Goal: Find specific page/section: Find specific page/section

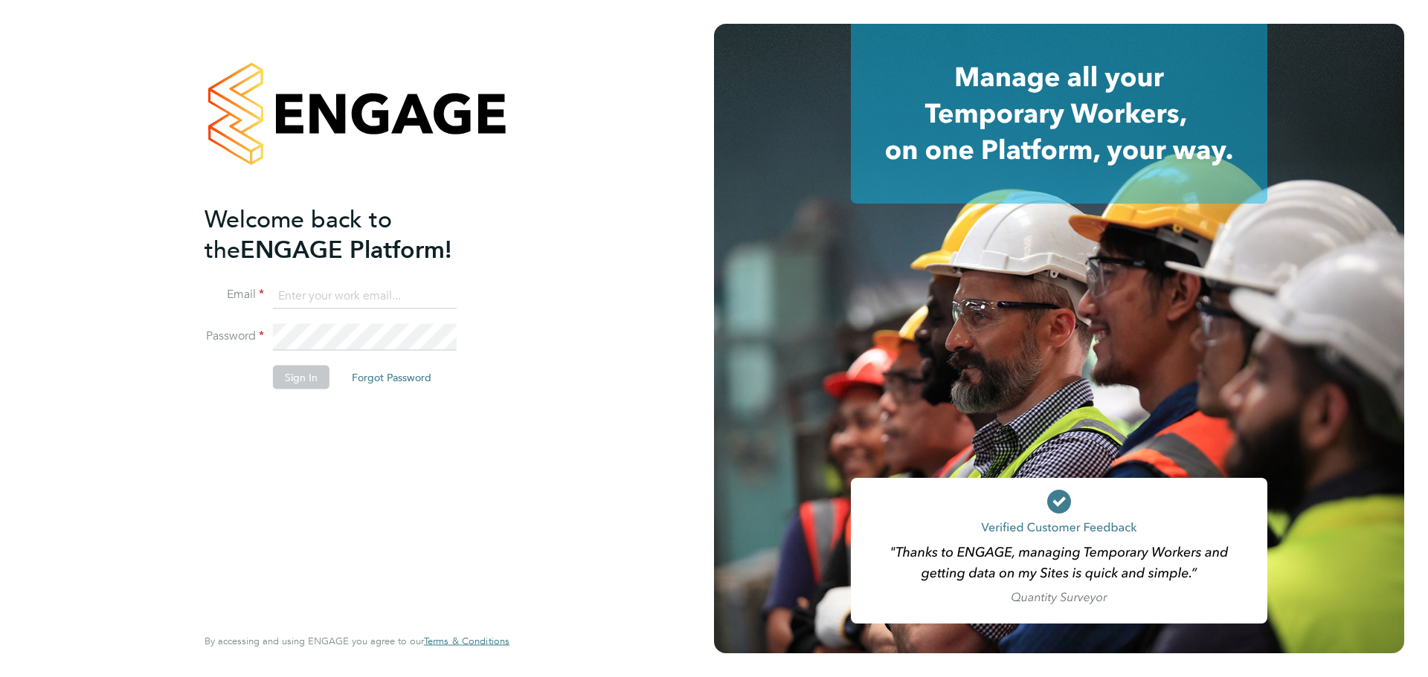
type input "david.green@vistry.co.uk"
click at [332, 410] on div "Welcome back to the ENGAGE Platform! Email david.green@vistry.co.uk Password Si…" at bounding box center [350, 413] width 290 height 419
click at [315, 379] on button "Sign In" at bounding box center [301, 377] width 57 height 24
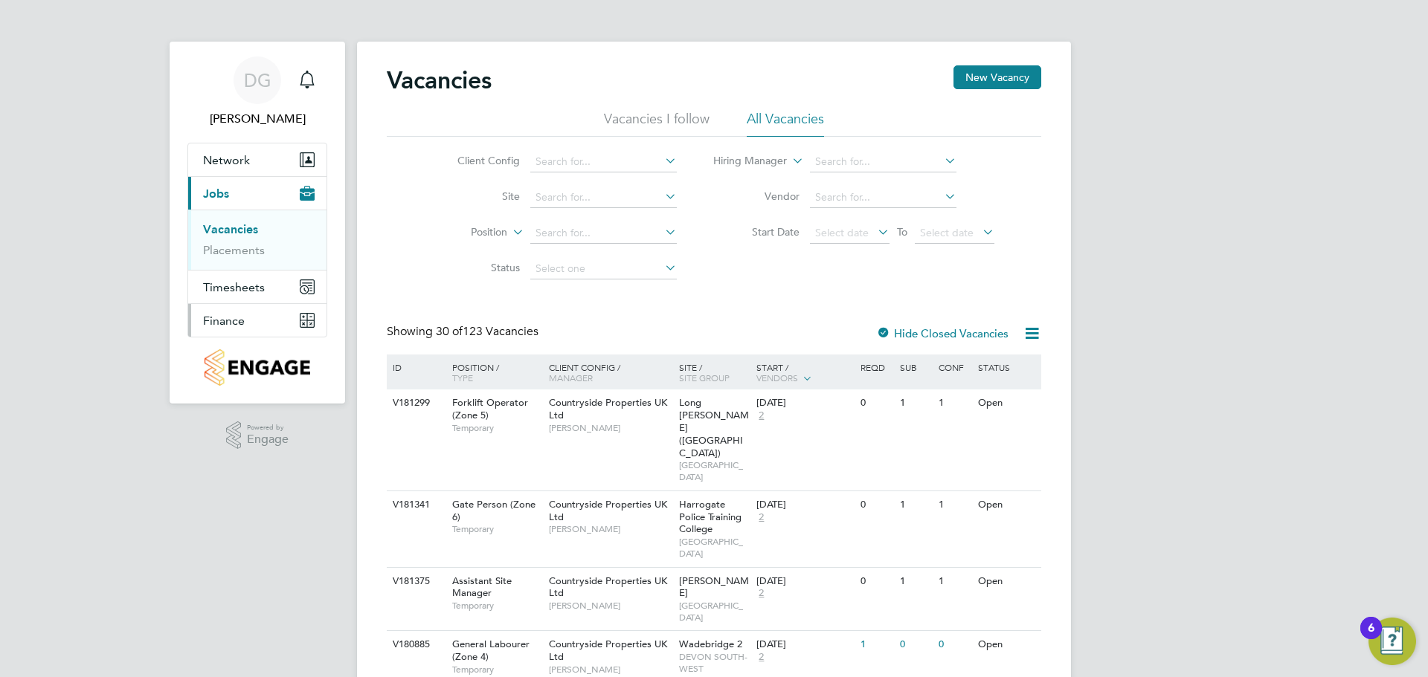
click at [227, 318] on span "Finance" at bounding box center [224, 321] width 42 height 14
click at [227, 318] on link "Invoices & Credit Notes" at bounding box center [249, 303] width 93 height 29
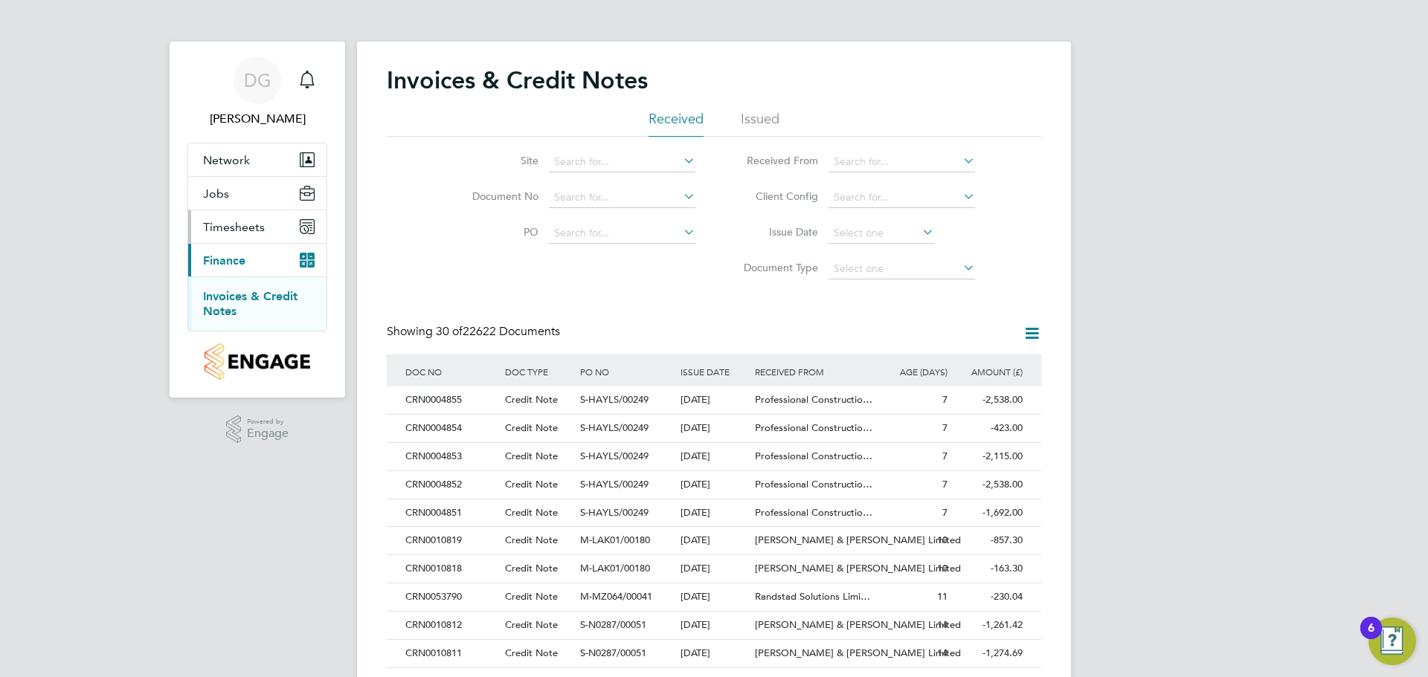
click at [242, 234] on span "Timesheets" at bounding box center [234, 227] width 62 height 14
click at [230, 196] on button "Jobs" at bounding box center [257, 193] width 138 height 33
click at [239, 249] on link "Placements" at bounding box center [234, 250] width 62 height 14
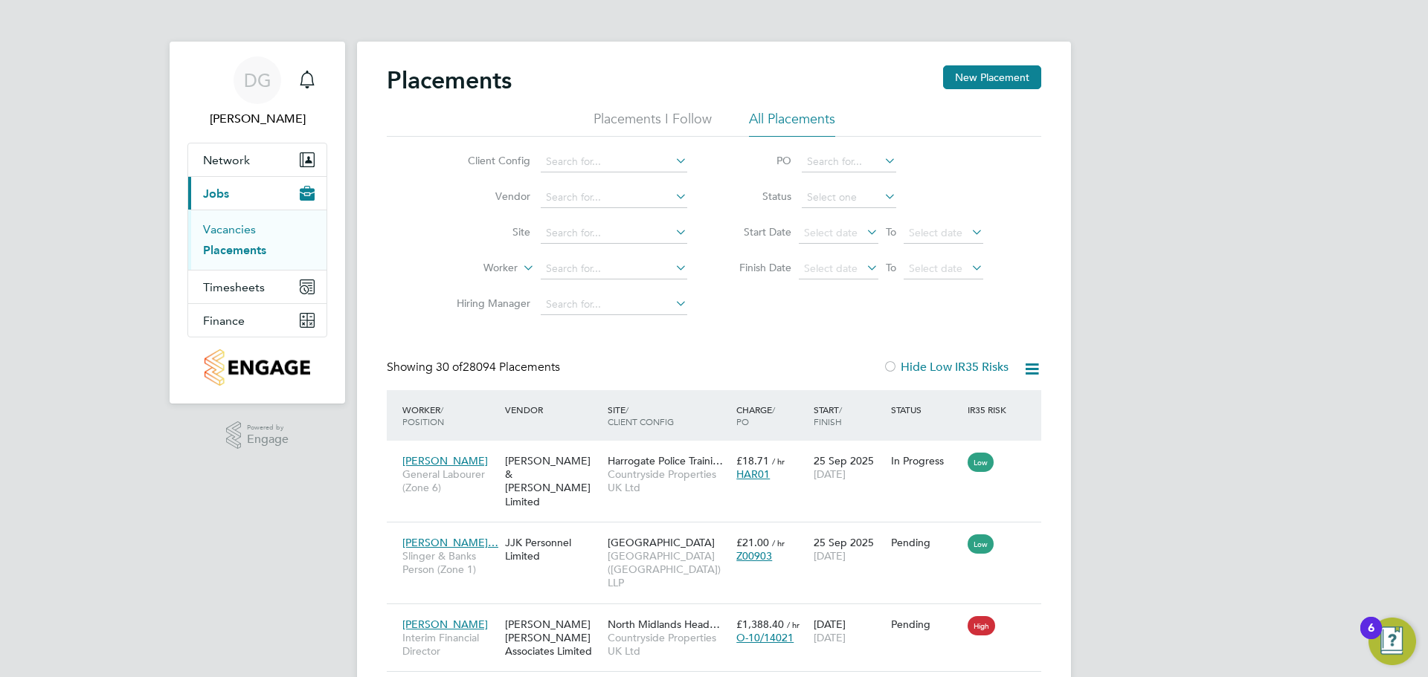
click at [228, 231] on link "Vacancies" at bounding box center [229, 229] width 53 height 14
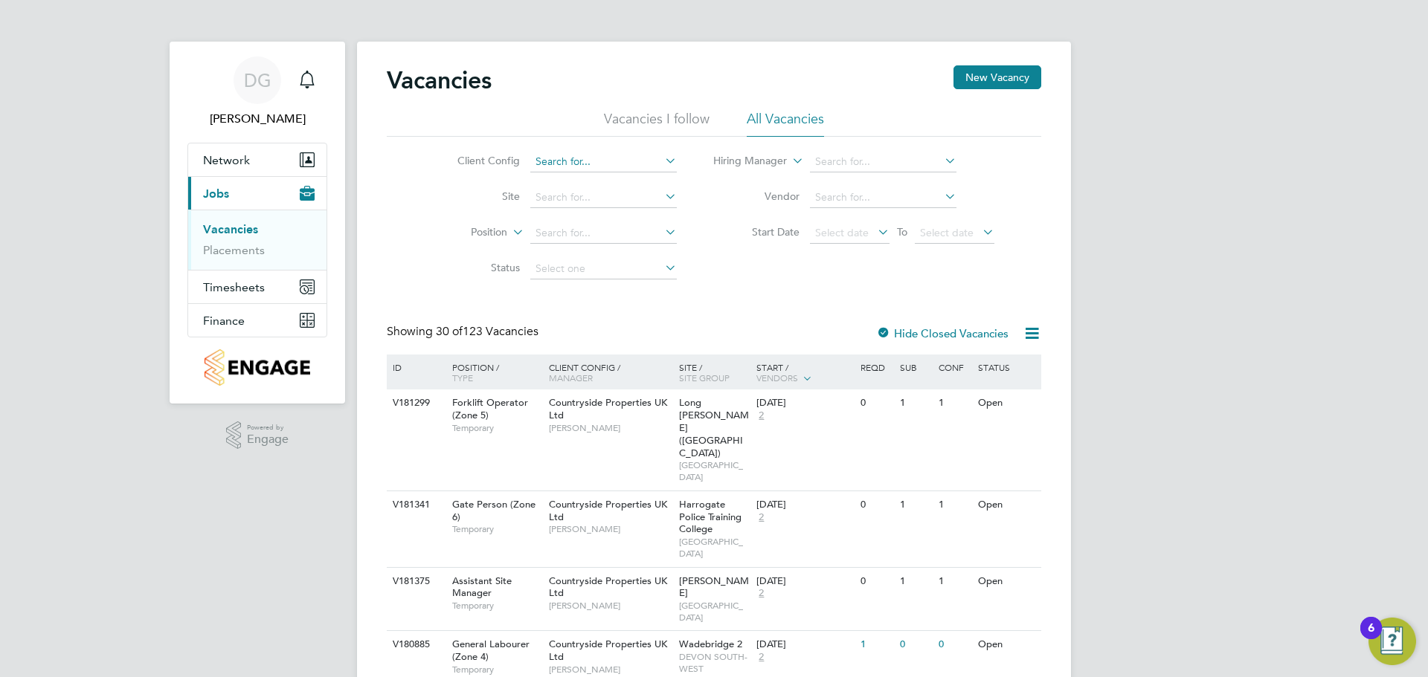
click at [539, 155] on input at bounding box center [603, 162] width 147 height 21
click at [615, 338] on li "Countryside Properties UK Ltd" at bounding box center [719, 344] width 381 height 20
type input "Countryside Properties UK Ltd"
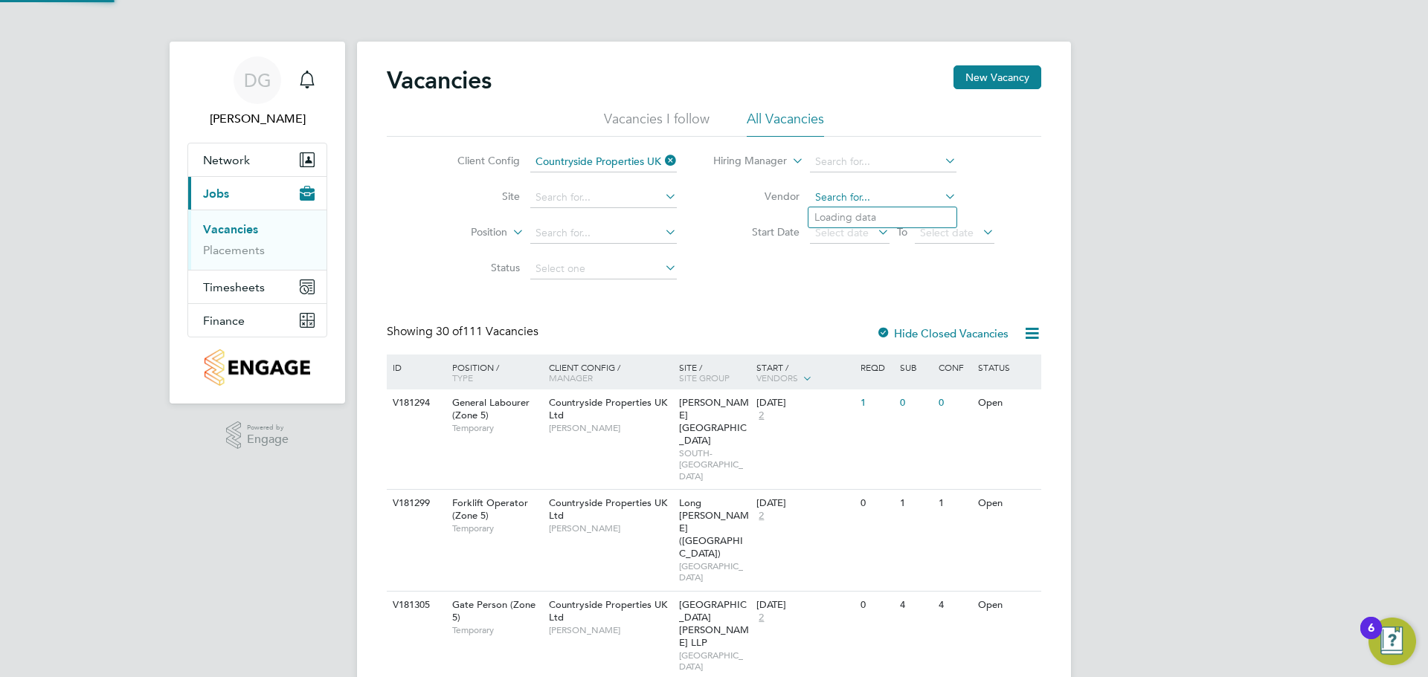
click at [857, 200] on input at bounding box center [883, 197] width 147 height 21
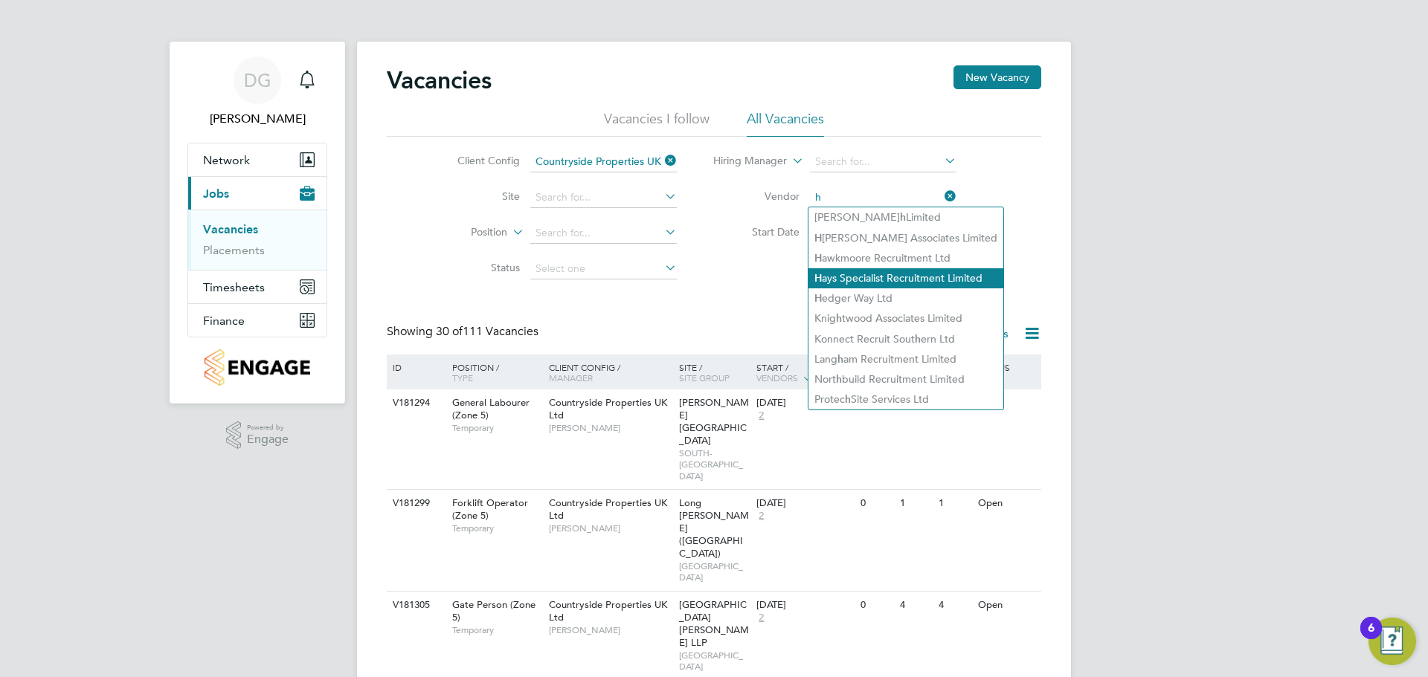
click at [866, 272] on li "H ays Specialist Recruitment Limited" at bounding box center [905, 278] width 195 height 20
type input "[PERSON_NAME] Specialist Recruitment Limited"
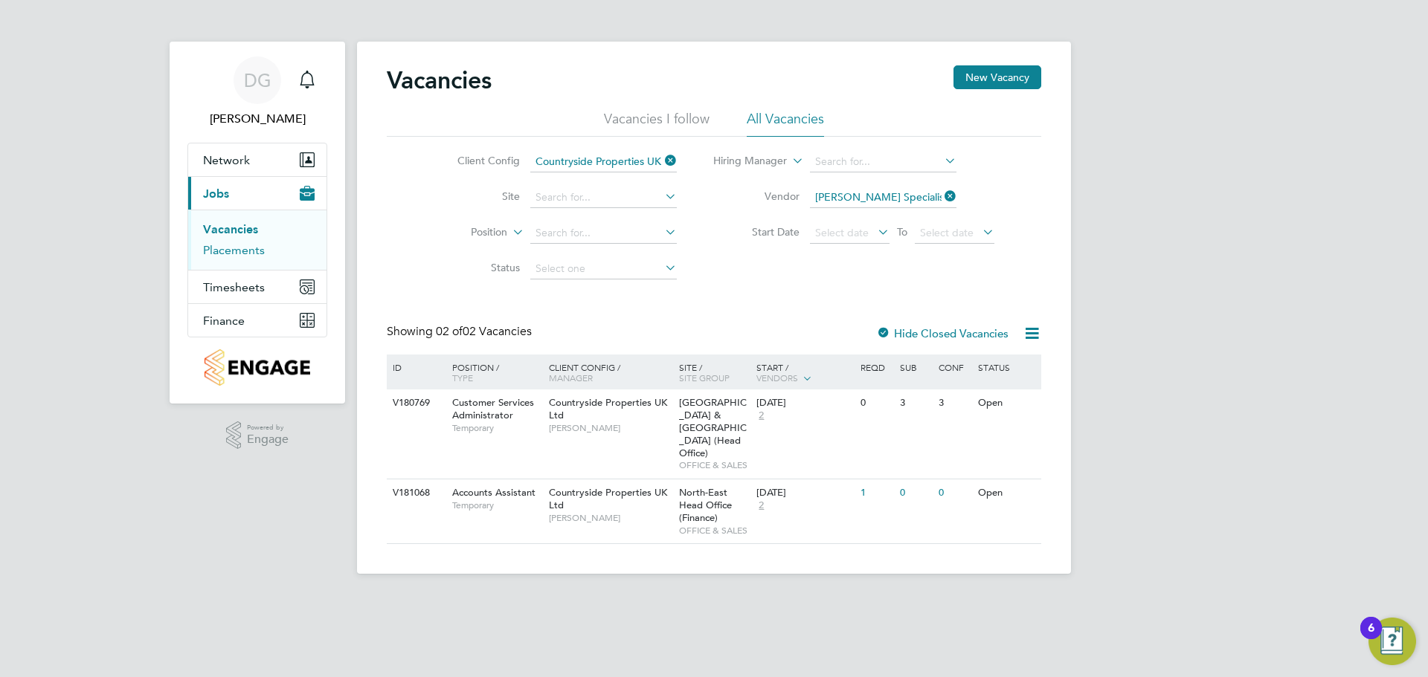
click at [242, 246] on link "Placements" at bounding box center [234, 250] width 62 height 14
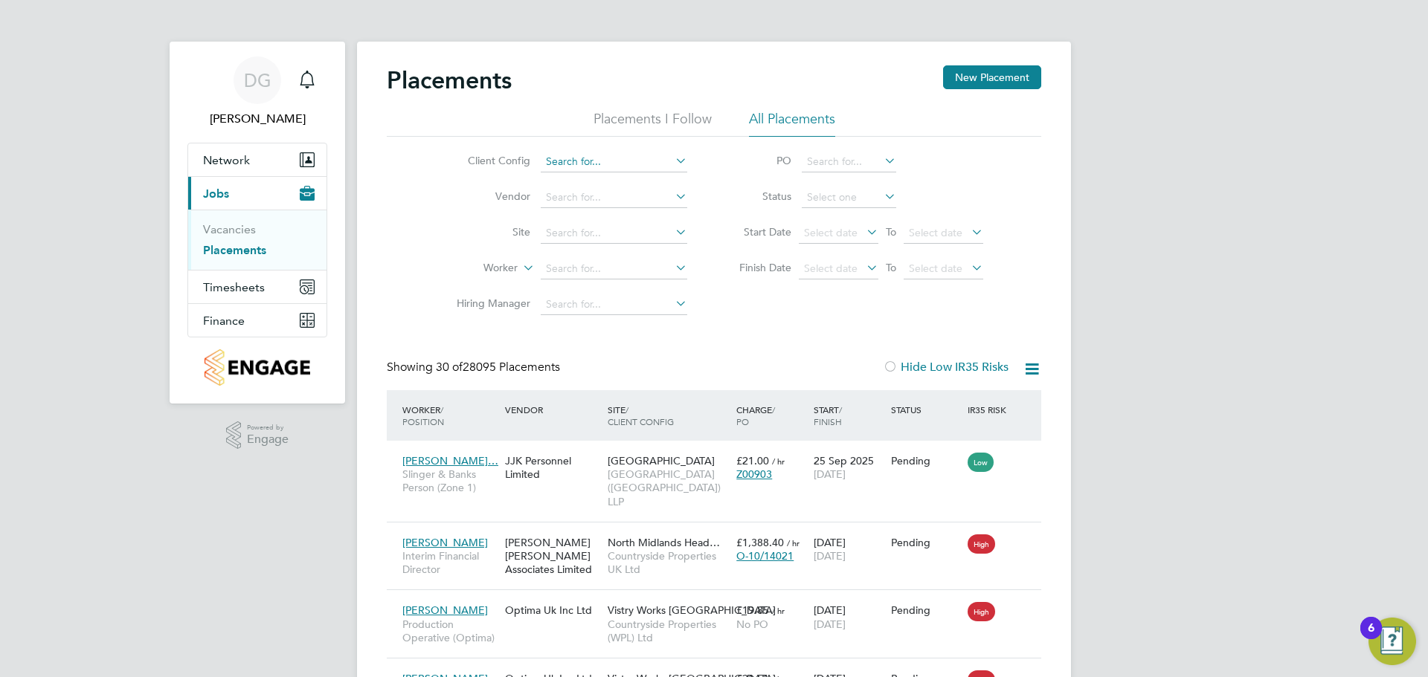
click at [611, 170] on input at bounding box center [614, 162] width 147 height 21
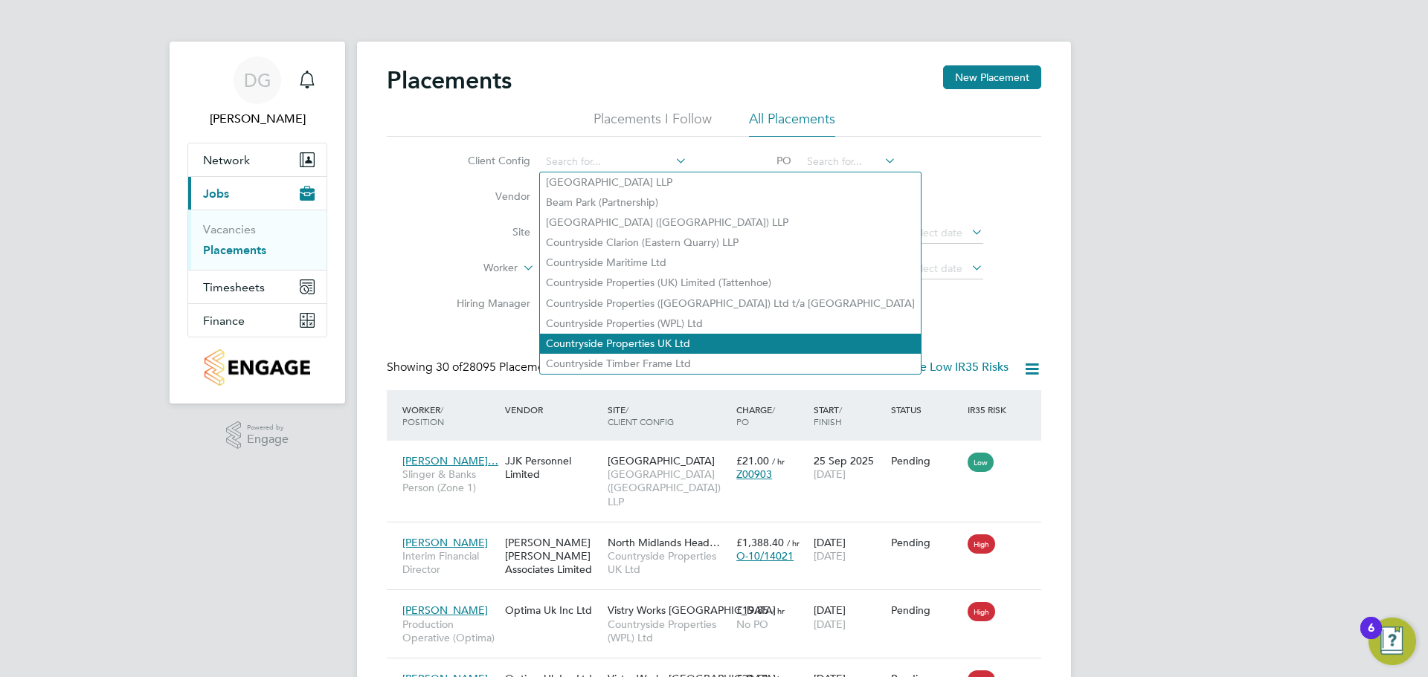
click at [644, 334] on li "Countryside Properties UK Ltd" at bounding box center [730, 344] width 381 height 20
type input "Countryside Properties UK Ltd"
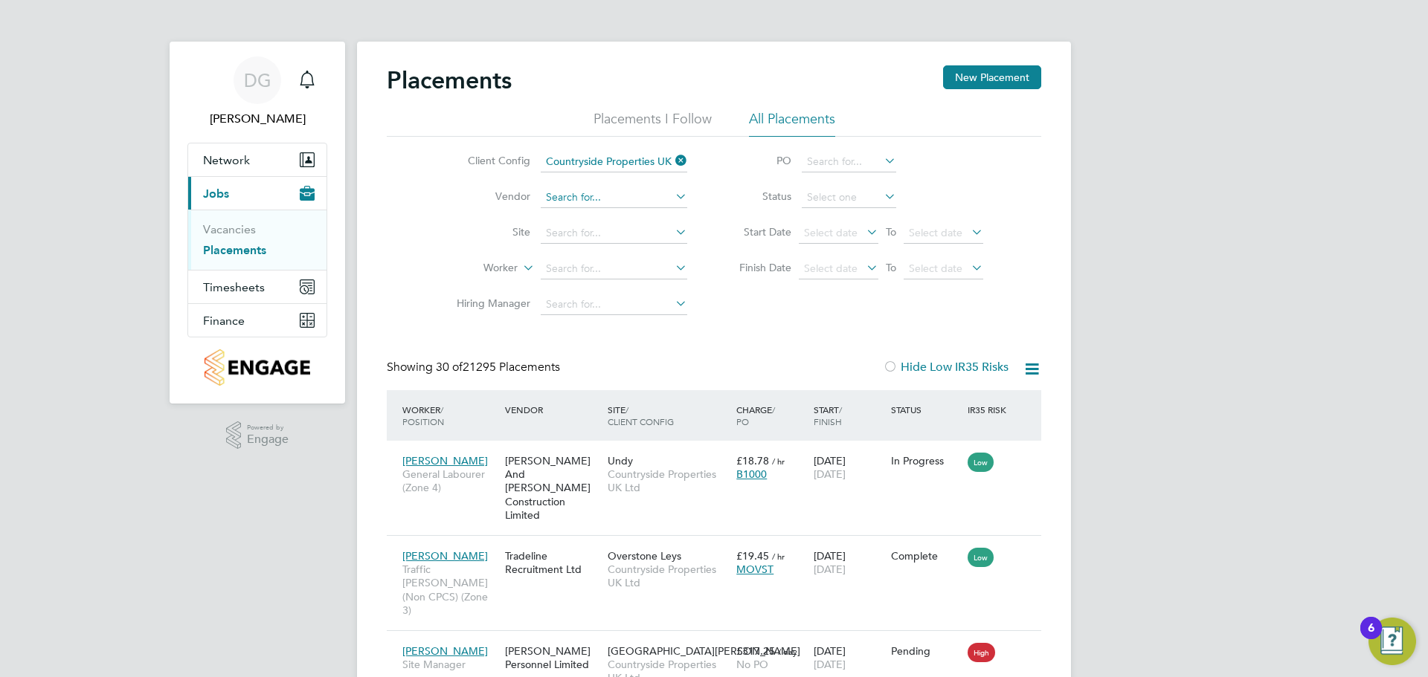
click at [573, 193] on input at bounding box center [614, 197] width 147 height 21
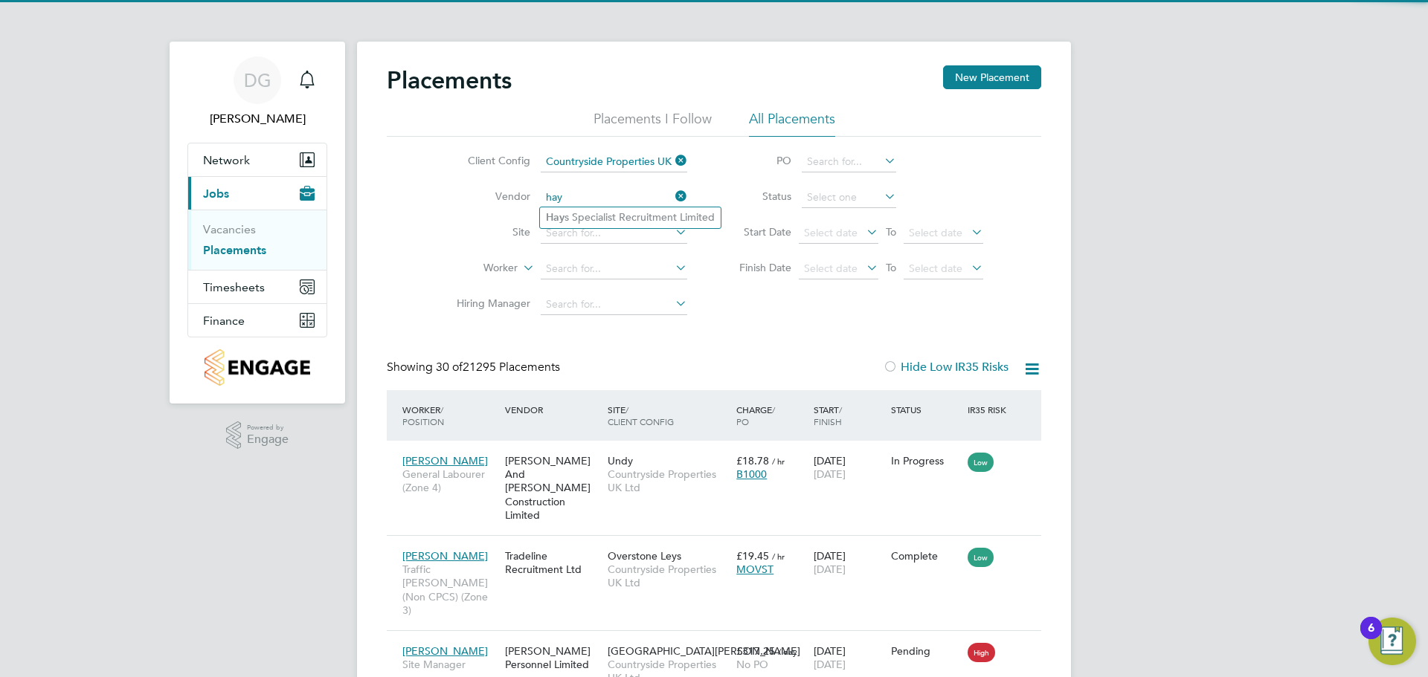
click at [588, 210] on li "Hay s Specialist Recruitment Limited" at bounding box center [630, 217] width 181 height 20
type input "[PERSON_NAME] Specialist Recruitment Limited"
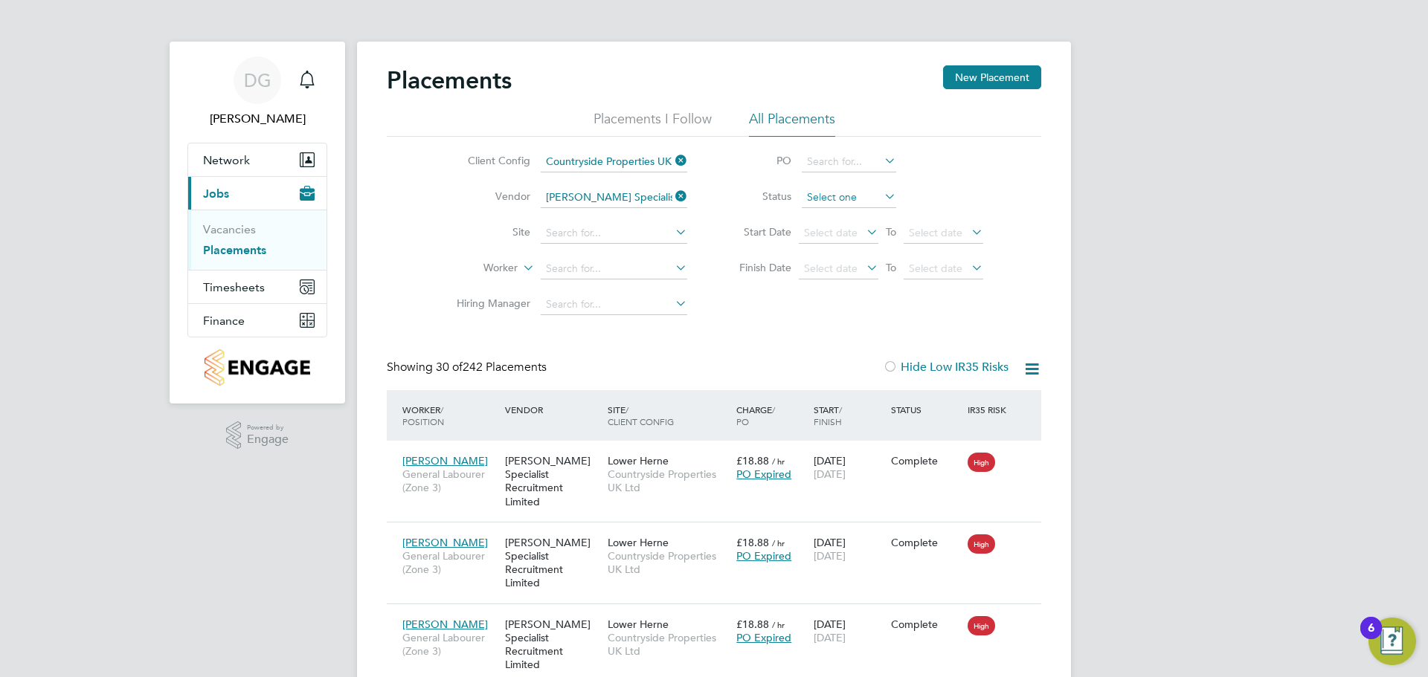
click at [870, 200] on input at bounding box center [849, 197] width 94 height 21
click at [854, 217] on li "Active" at bounding box center [849, 217] width 96 height 19
type input "Active"
click at [243, 231] on link "Vacancies" at bounding box center [229, 229] width 53 height 14
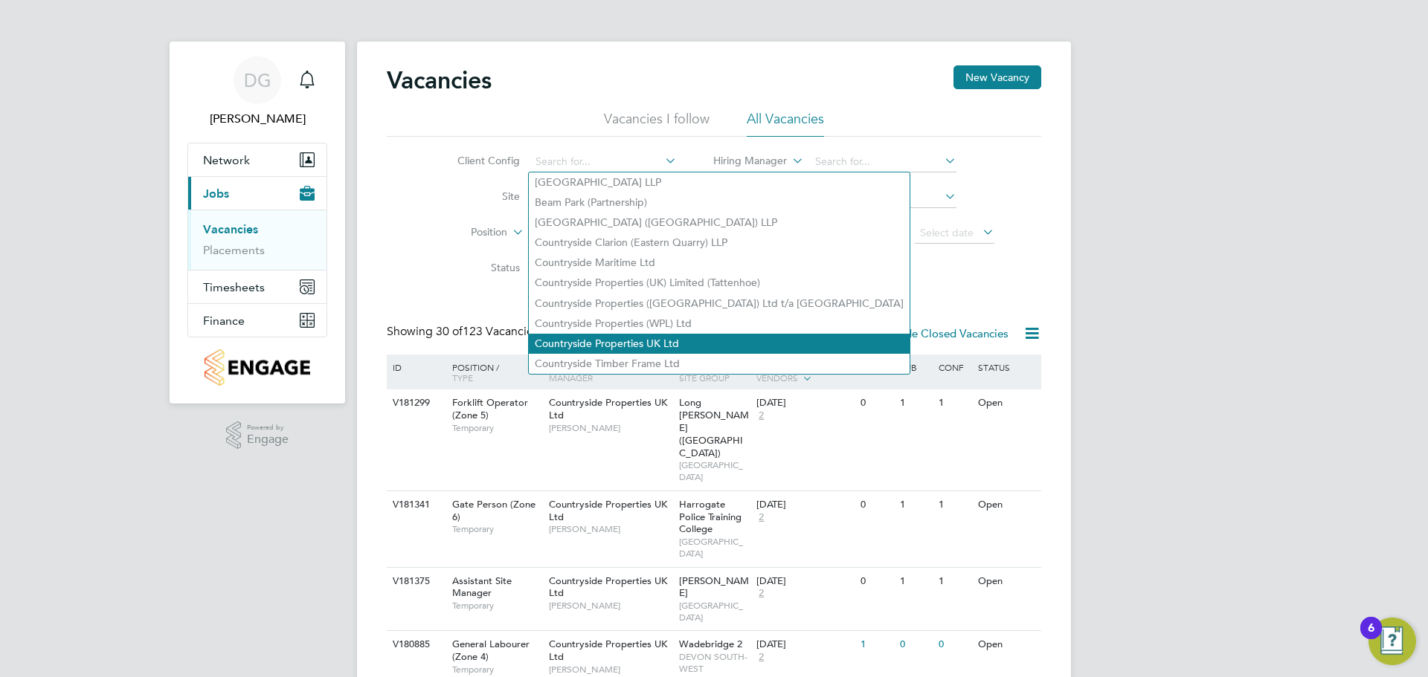
click at [600, 334] on li "Countryside Properties UK Ltd" at bounding box center [719, 344] width 381 height 20
type input "Countryside Properties UK Ltd"
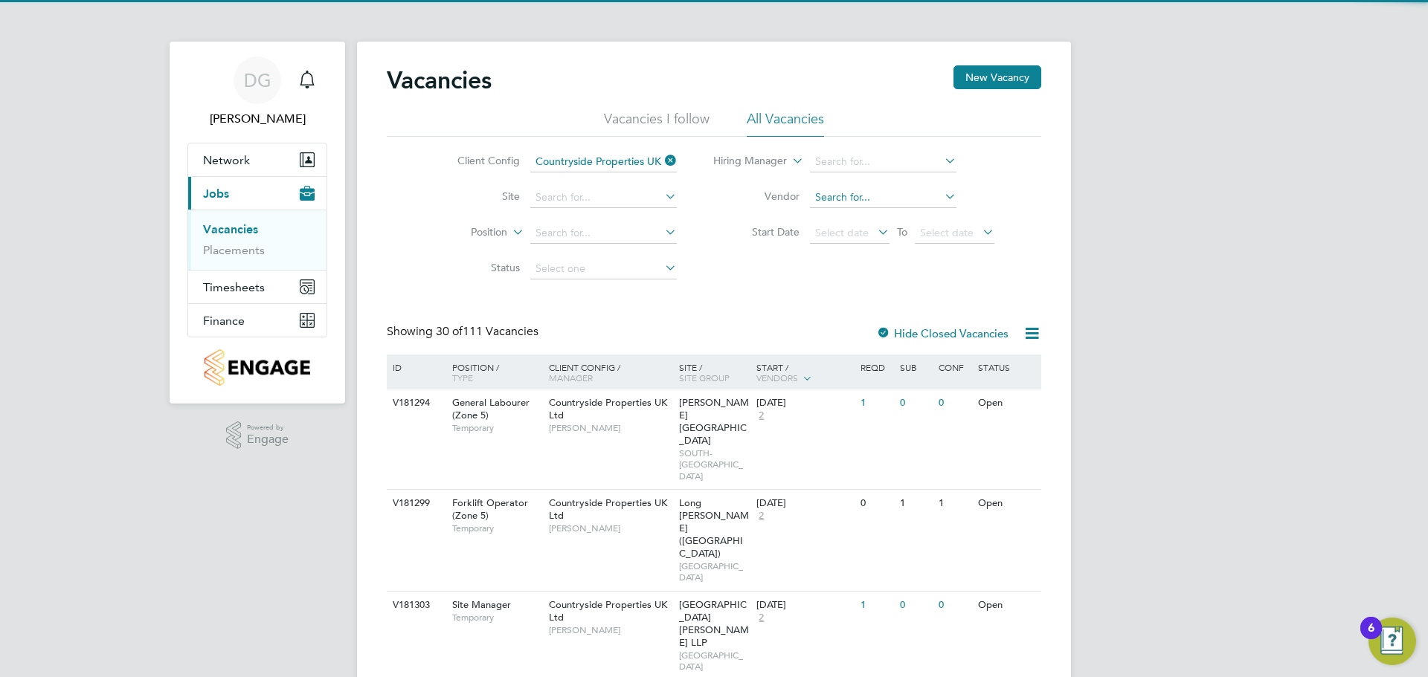
click at [845, 196] on input at bounding box center [883, 197] width 147 height 21
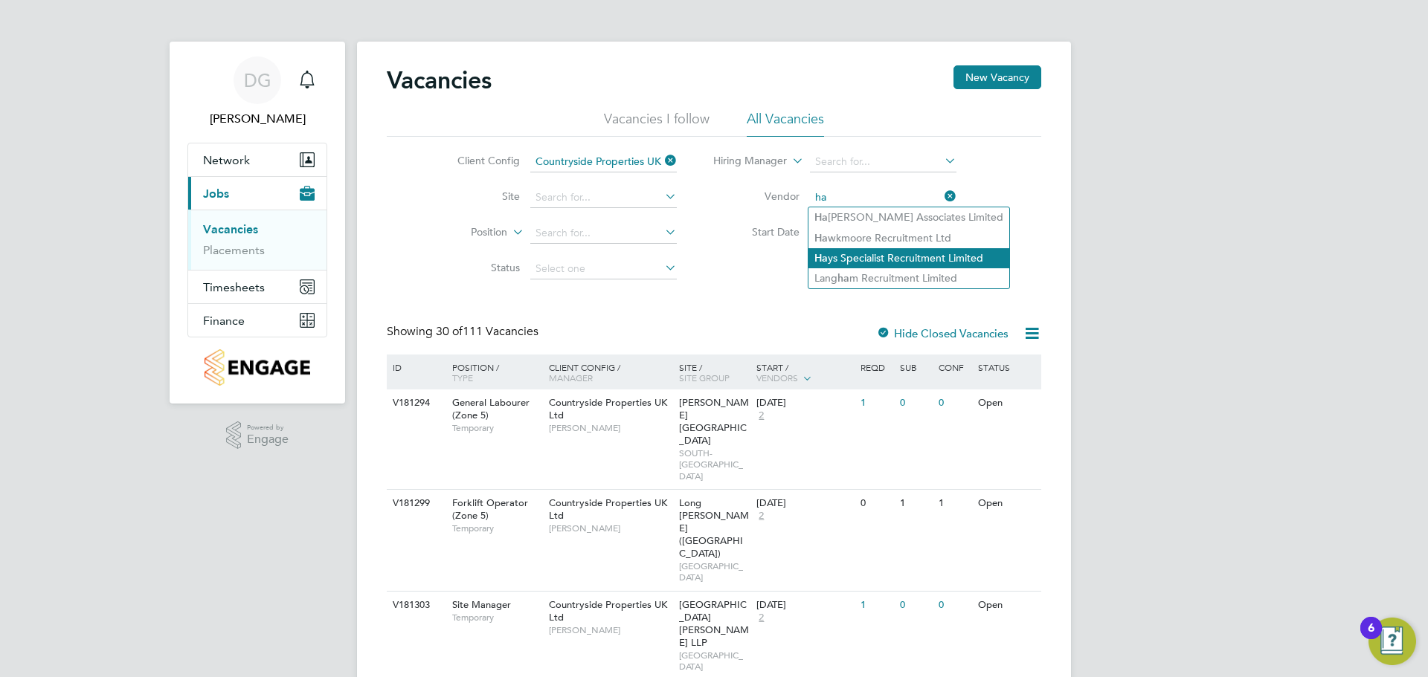
click at [856, 257] on li "Ha ys Specialist Recruitment Limited" at bounding box center [908, 258] width 201 height 20
type input "[PERSON_NAME] Specialist Recruitment Limited"
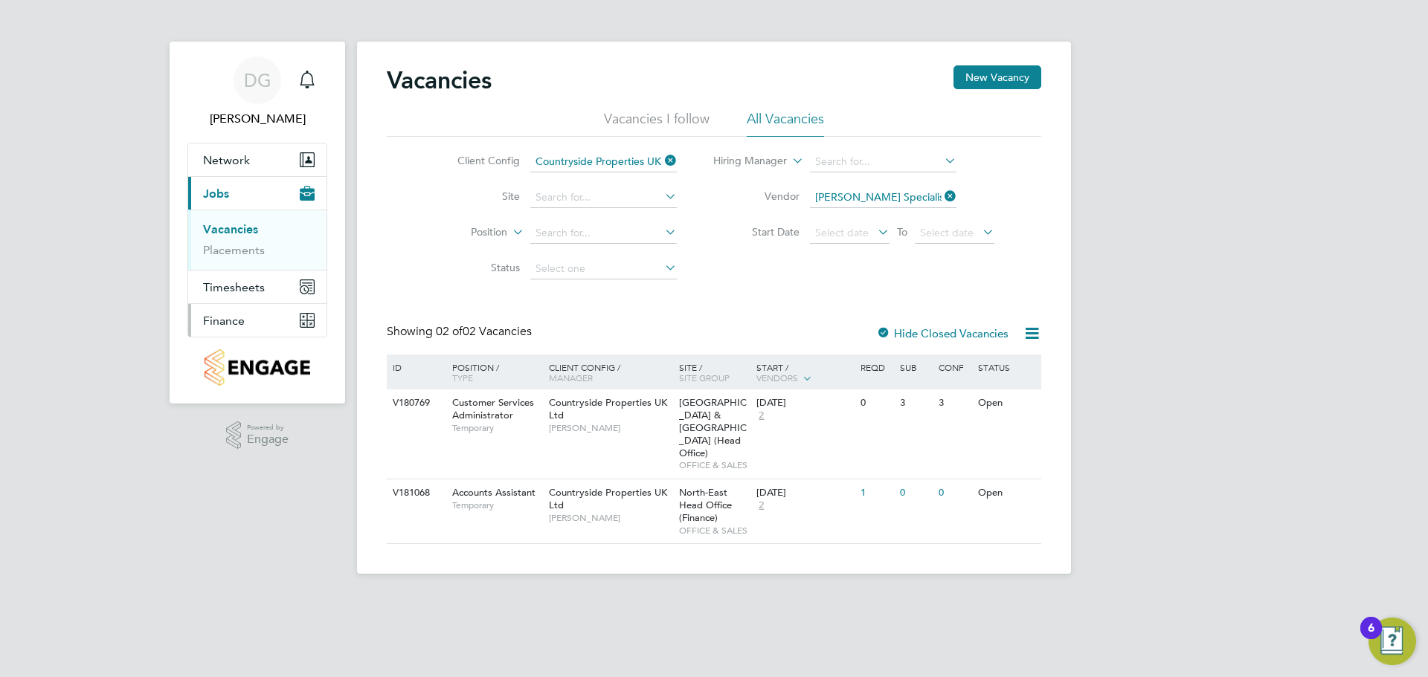
click at [234, 315] on span "Finance" at bounding box center [224, 321] width 42 height 14
click at [272, 301] on link "Invoices & Credit Notes" at bounding box center [249, 303] width 93 height 29
